Goal: Task Accomplishment & Management: Complete application form

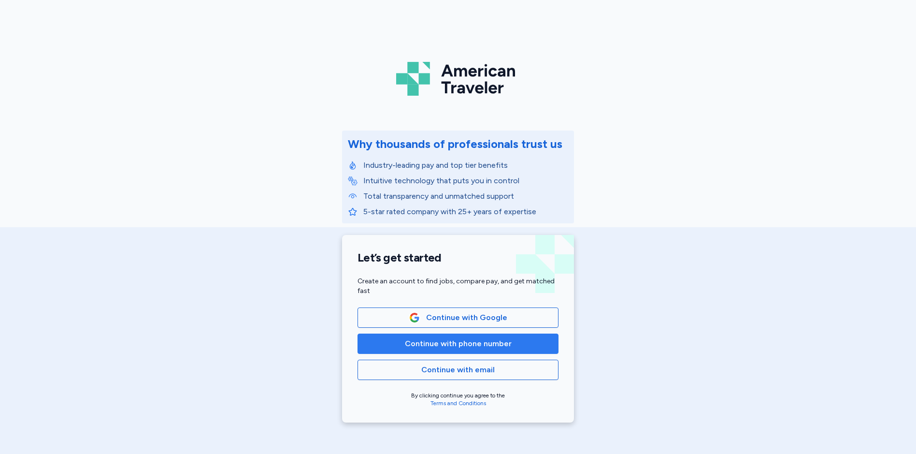
click at [437, 343] on span "Continue with phone number" at bounding box center [458, 344] width 107 height 12
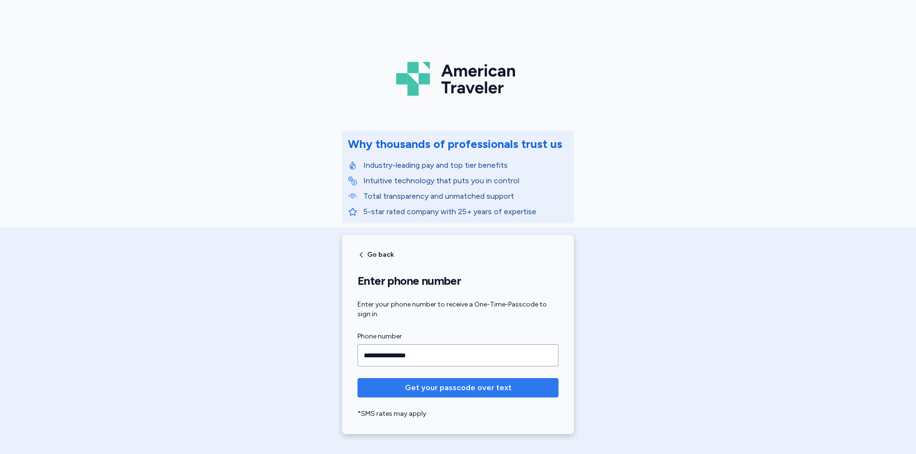
type input "**********"
click at [437, 388] on span "Get your passcode over text" at bounding box center [458, 388] width 107 height 12
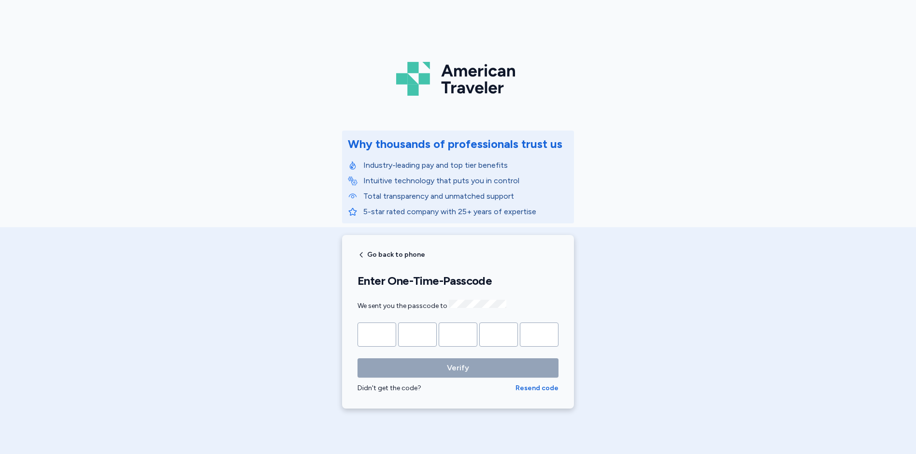
click at [375, 339] on input "Please enter OTP character 1" at bounding box center [377, 334] width 39 height 24
type input "*"
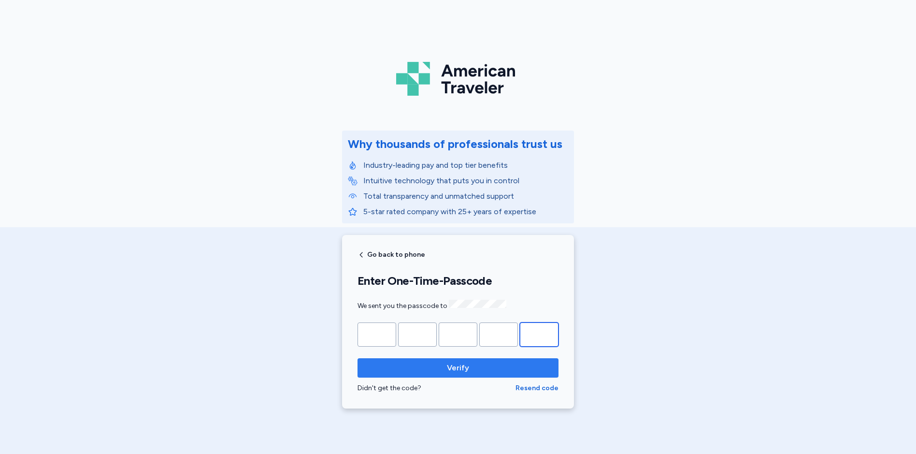
type input "*"
click at [455, 367] on span "Verify" at bounding box center [458, 368] width 22 height 12
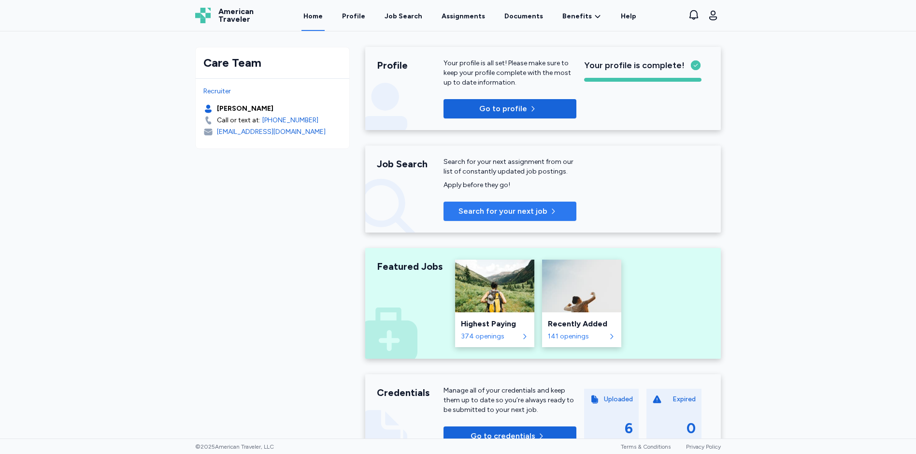
click at [494, 213] on span "Search for your next job" at bounding box center [503, 211] width 89 height 12
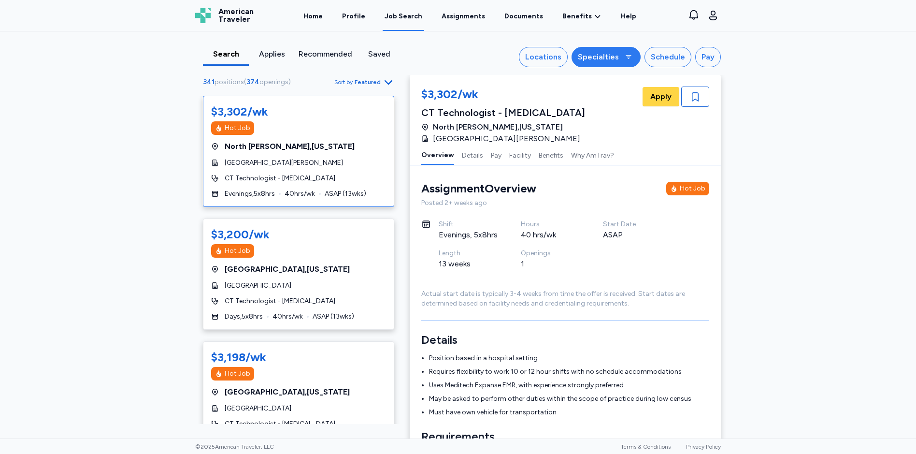
click at [607, 57] on div "Specialties" at bounding box center [598, 57] width 41 height 12
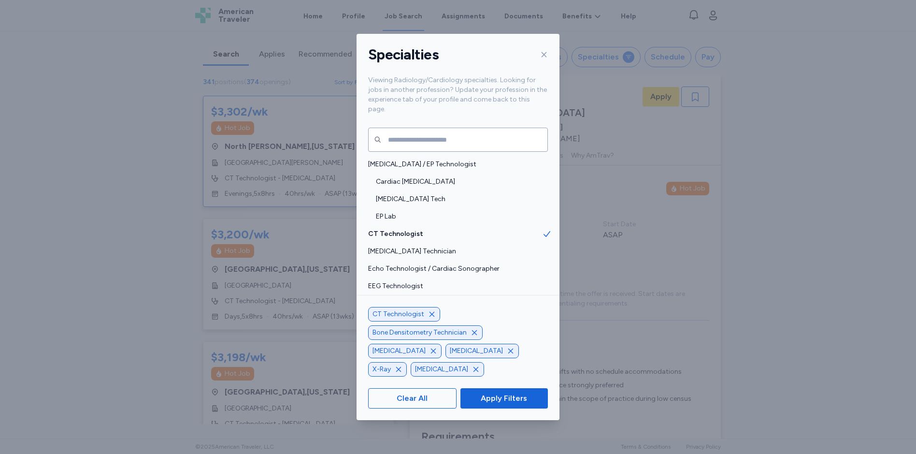
click at [430, 318] on icon "button" at bounding box center [432, 314] width 8 height 8
click at [494, 400] on span "Apply Filters" at bounding box center [504, 398] width 46 height 12
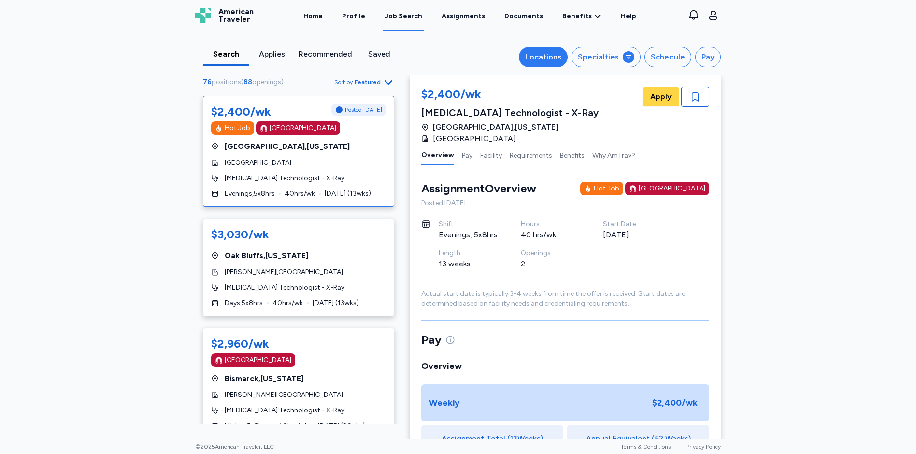
scroll to position [1, 0]
click at [553, 60] on div "Locations" at bounding box center [543, 57] width 36 height 12
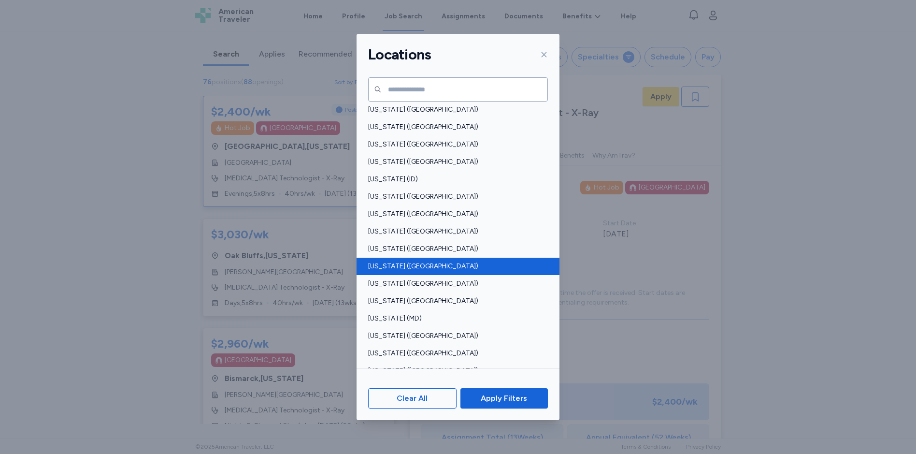
scroll to position [145, 0]
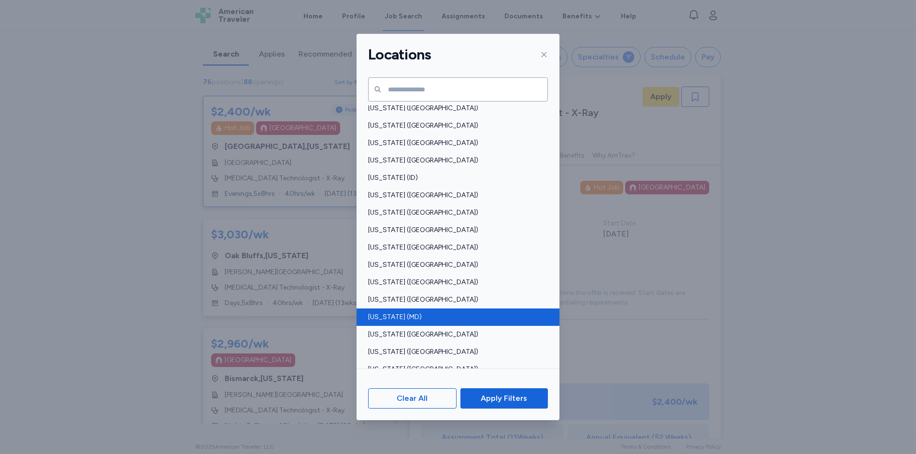
click at [388, 317] on span "Maryland (MD)" at bounding box center [455, 317] width 174 height 10
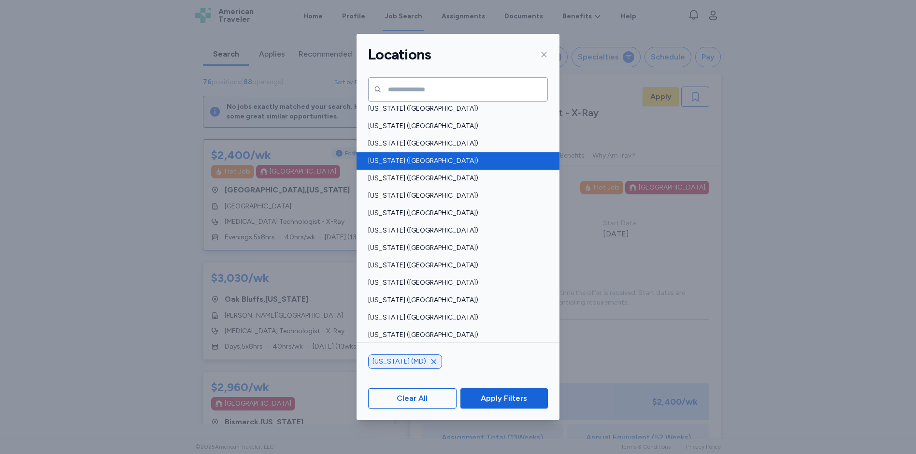
scroll to position [531, 0]
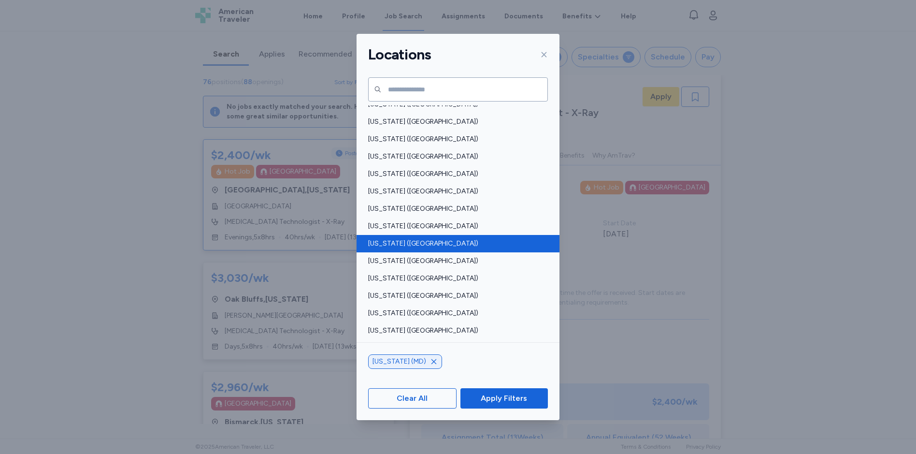
click at [394, 240] on span "Pennsylvania (PA)" at bounding box center [455, 244] width 174 height 10
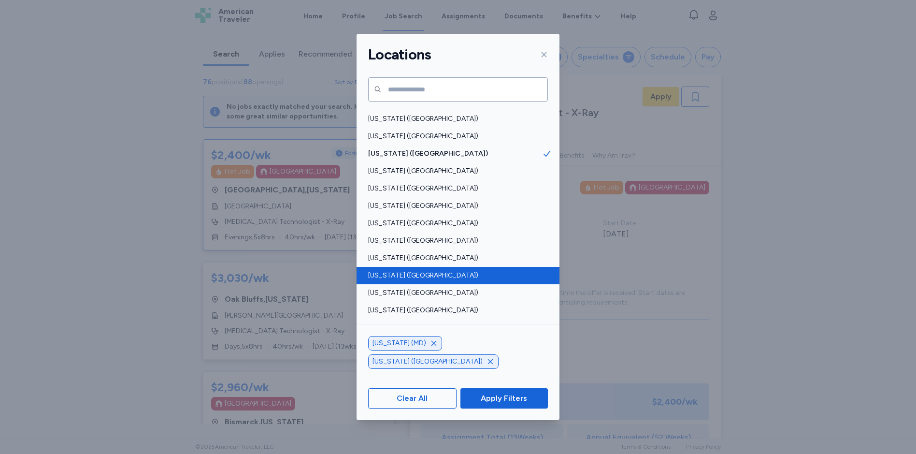
scroll to position [650, 0]
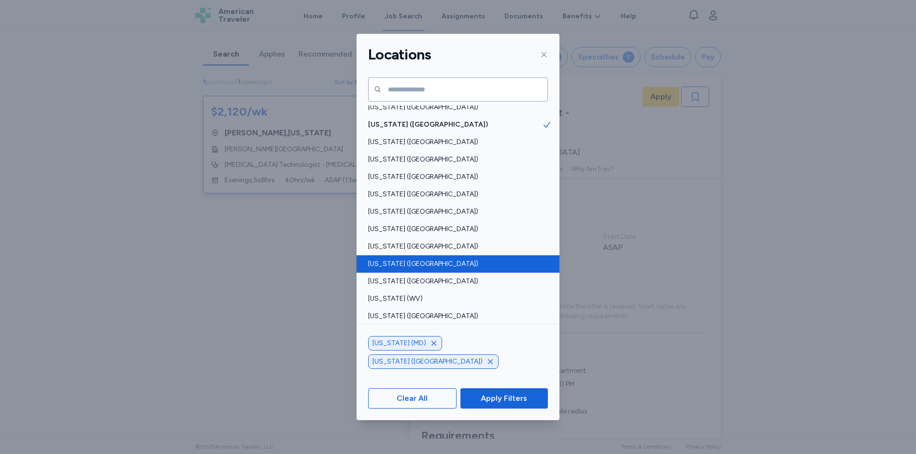
click at [394, 268] on span "Virginia (VA)" at bounding box center [455, 264] width 174 height 10
click at [400, 262] on span "Virginia (VA)" at bounding box center [455, 264] width 174 height 10
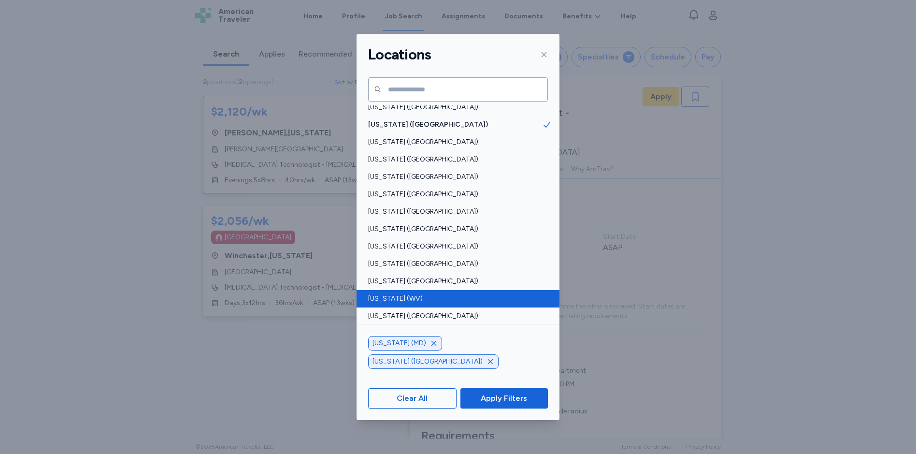
click at [405, 298] on span "West Virginia (WV)" at bounding box center [455, 299] width 174 height 10
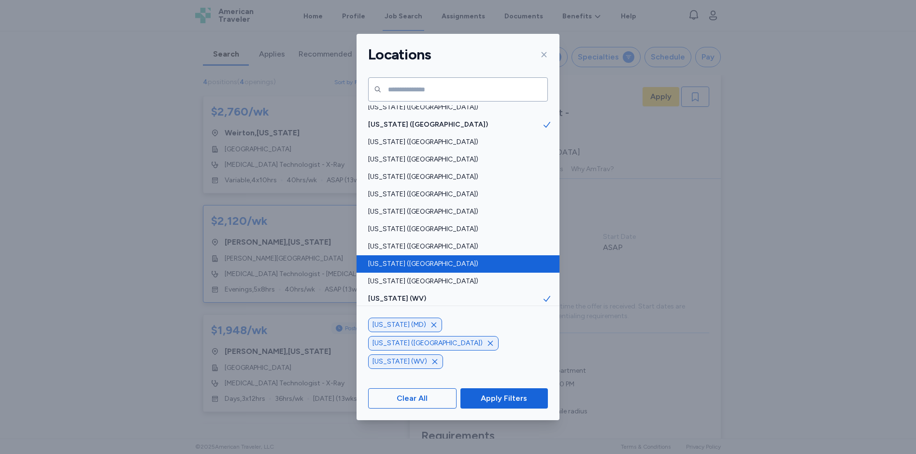
click at [388, 265] on span "Virginia (VA)" at bounding box center [455, 264] width 174 height 10
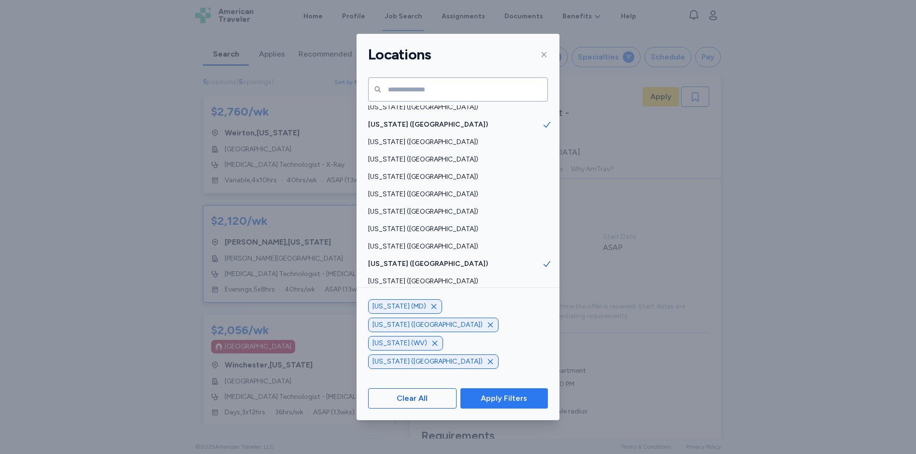
click at [503, 401] on span "Apply Filters" at bounding box center [504, 398] width 46 height 12
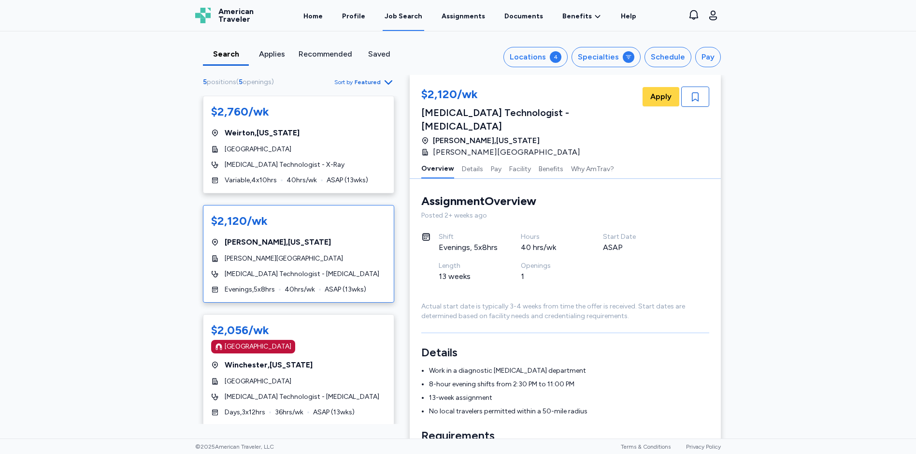
click at [384, 82] on icon "button" at bounding box center [389, 82] width 12 height 12
click at [321, 140] on div "Newest" at bounding box center [333, 143] width 116 height 19
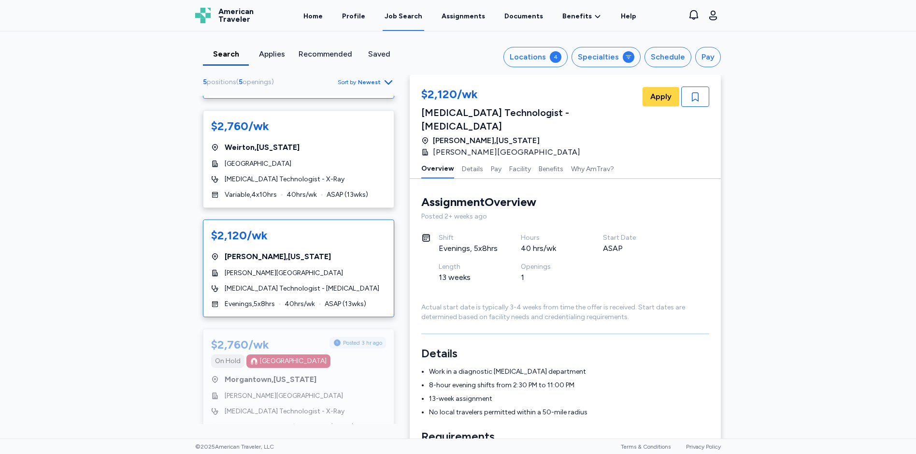
scroll to position [242, 0]
